Goal: Information Seeking & Learning: Learn about a topic

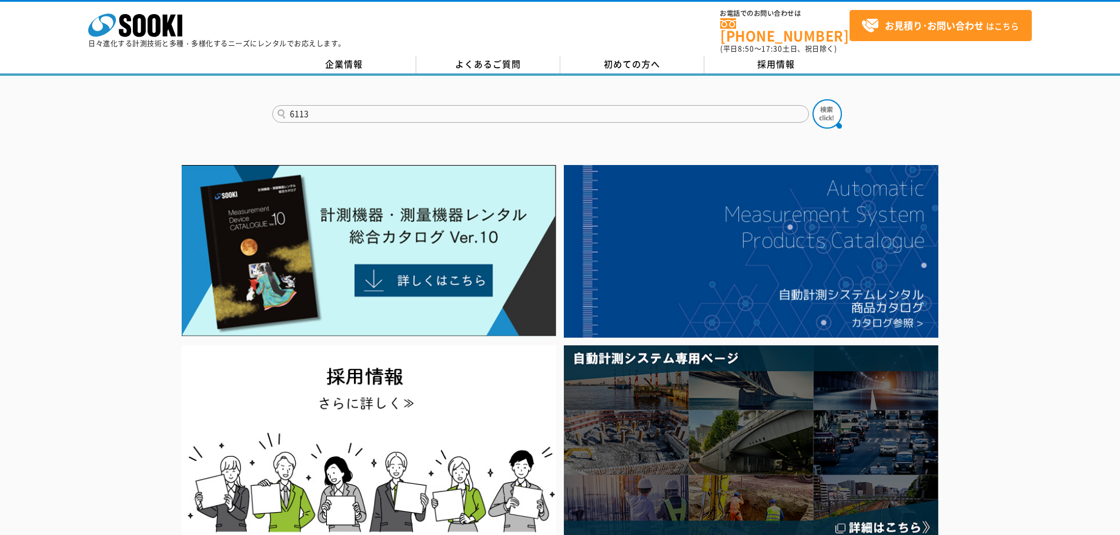
type input "6113"
click at [812, 99] on button at bounding box center [826, 113] width 29 height 29
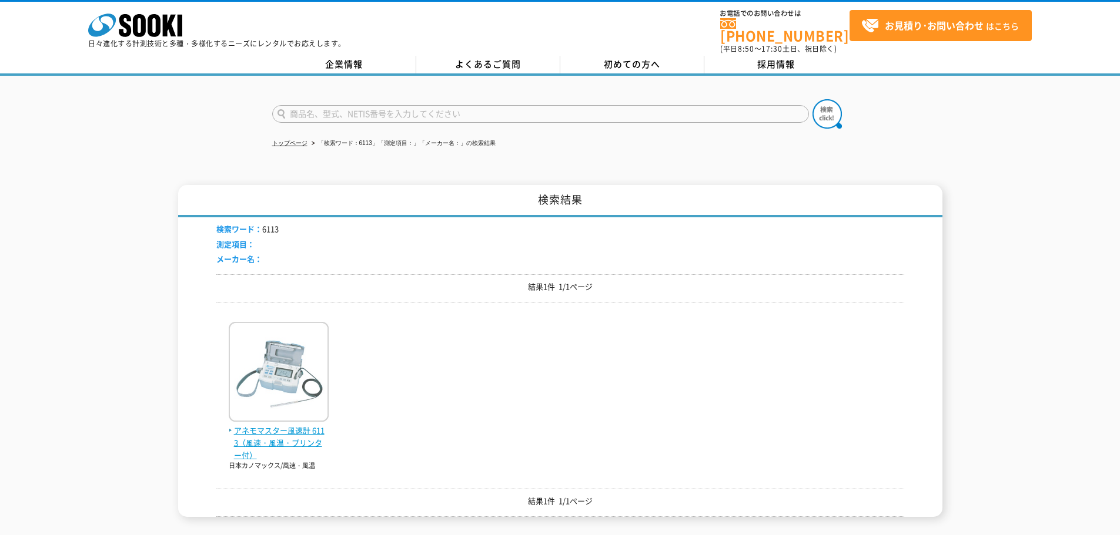
click at [267, 361] on img at bounding box center [279, 373] width 100 height 103
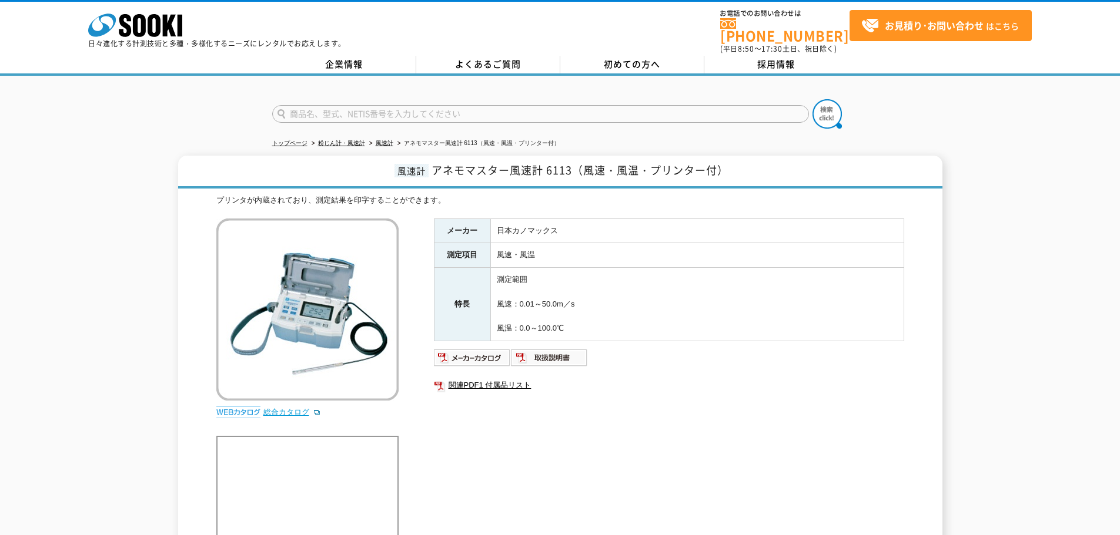
click at [284, 408] on link "総合カタログ" at bounding box center [292, 412] width 58 height 9
